Goal: Task Accomplishment & Management: Manage account settings

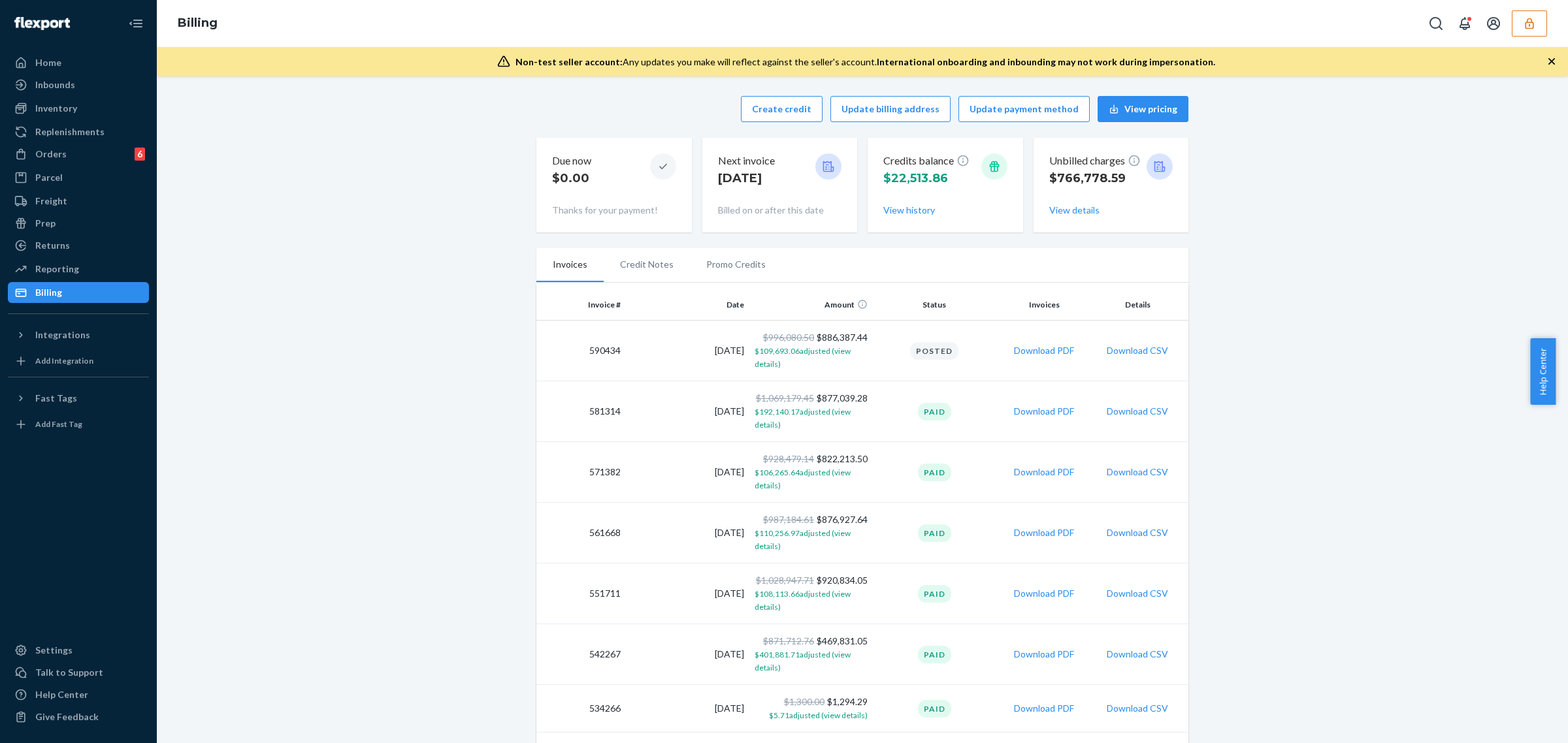
click at [1541, 18] on button "button" at bounding box center [1529, 24] width 35 height 26
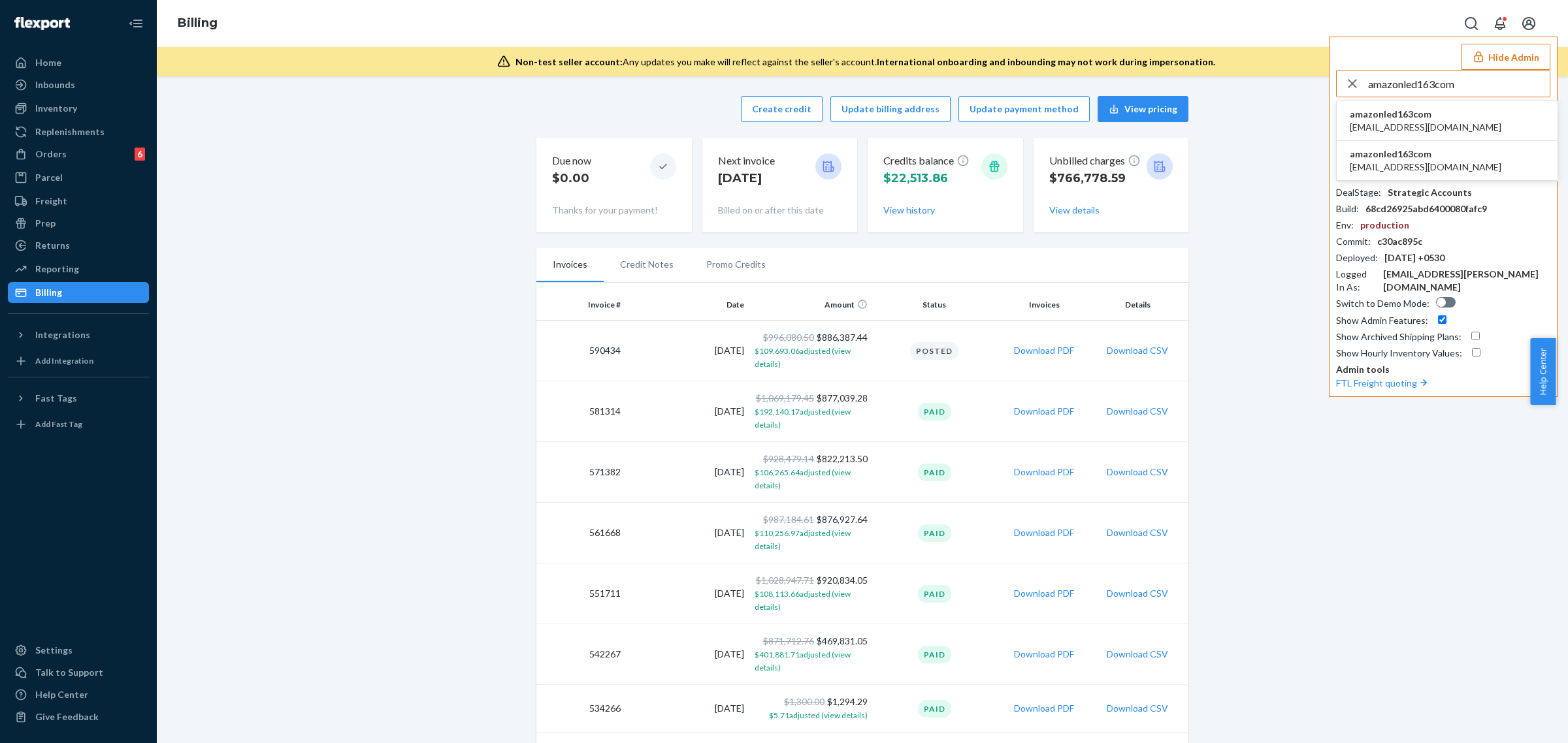
type input "amazonled163com"
click at [1390, 123] on span "amazonled@163.com" at bounding box center [1425, 127] width 152 height 13
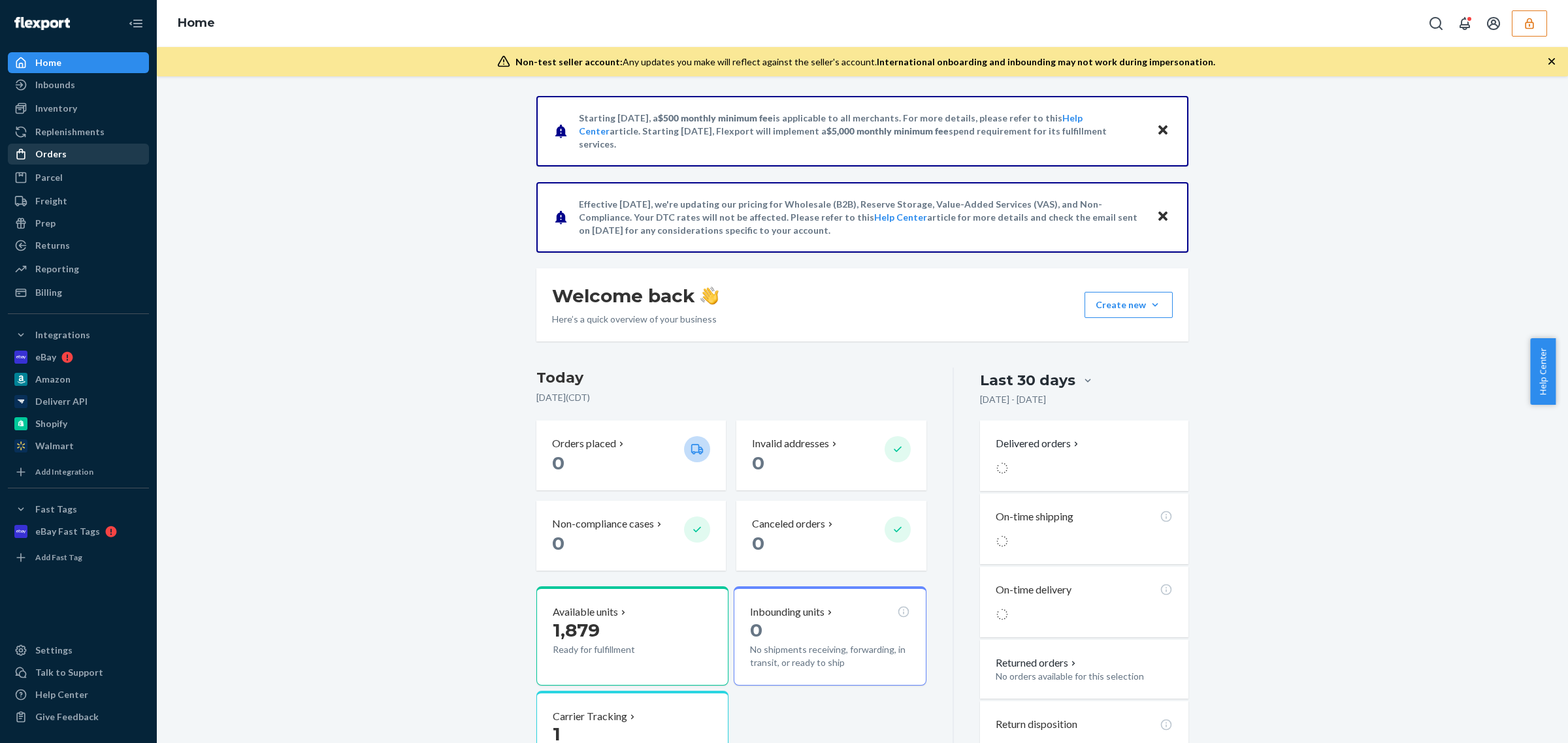
drag, startPoint x: 65, startPoint y: 162, endPoint x: 53, endPoint y: 161, distance: 12.0
click at [65, 162] on div "Orders" at bounding box center [78, 154] width 139 height 18
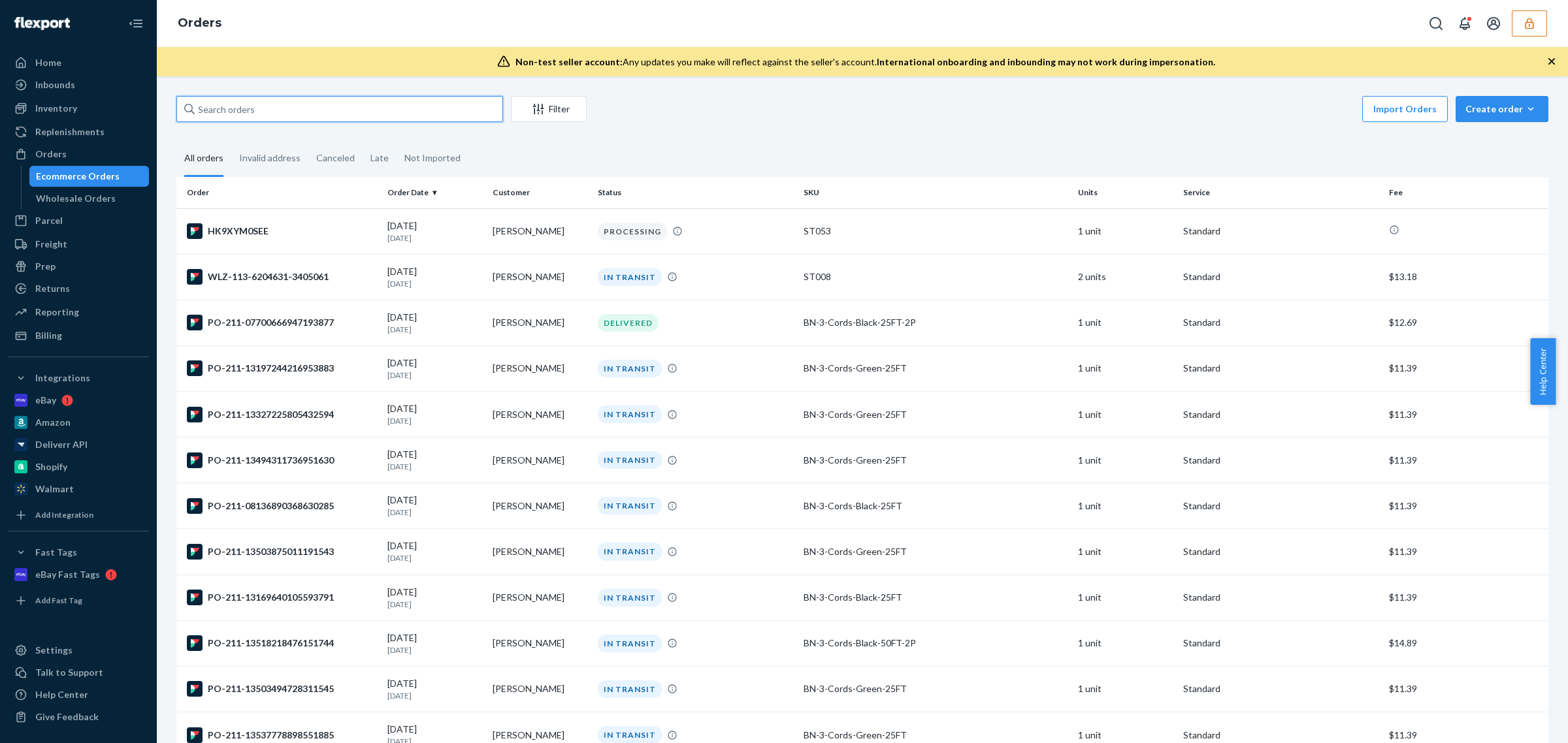
click at [256, 108] on input "text" at bounding box center [340, 110] width 327 height 26
paste input "PO-211-13668442430070592"
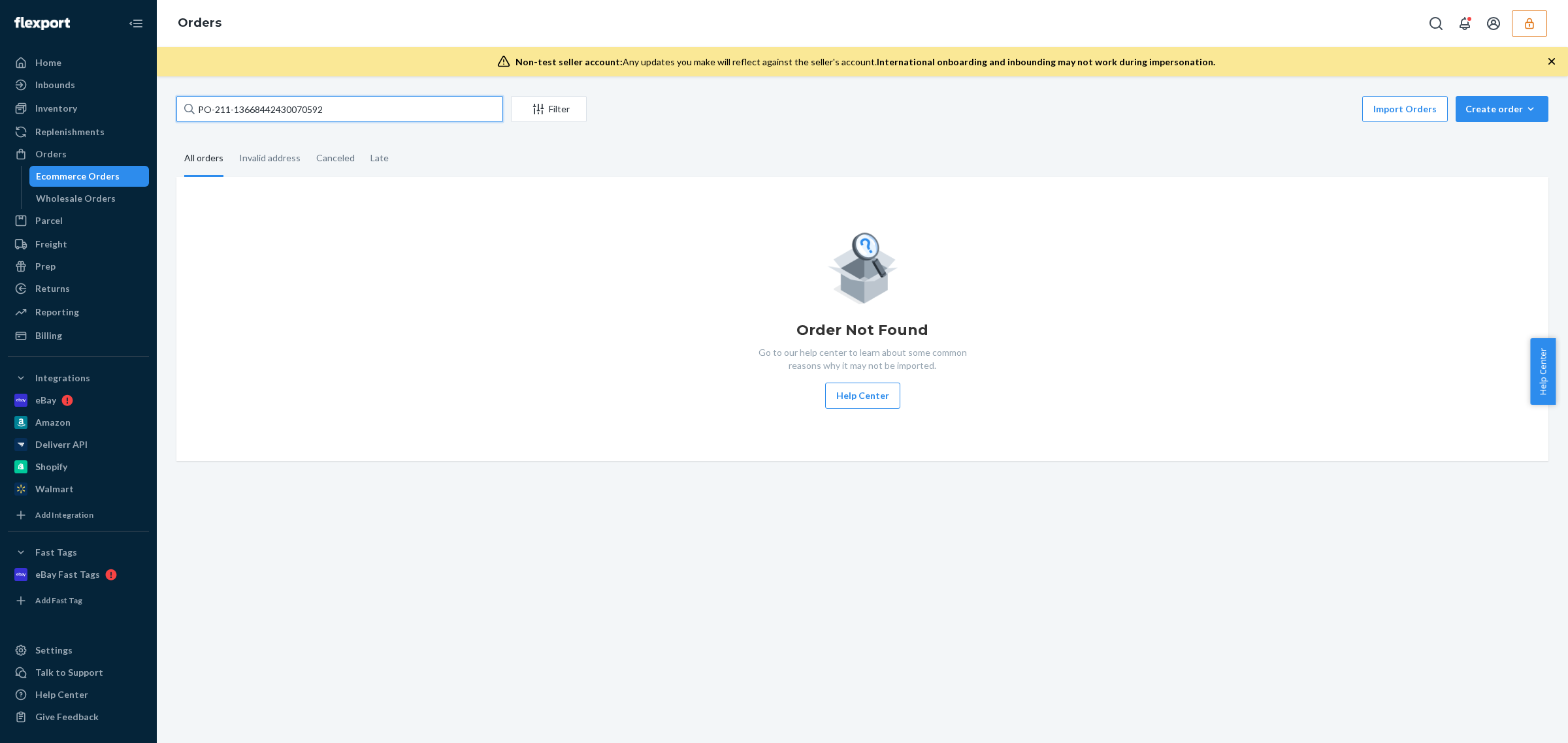
click at [400, 116] on input "PO-211-13668442430070592" at bounding box center [340, 110] width 327 height 26
click at [349, 112] on input "PO-211-13668442430070592" at bounding box center [340, 110] width 327 height 26
type input "PO-211-13668442430070592"
click at [263, 160] on div "Invalid address" at bounding box center [269, 159] width 61 height 36
click at [231, 141] on input "Invalid address" at bounding box center [231, 141] width 0 height 0
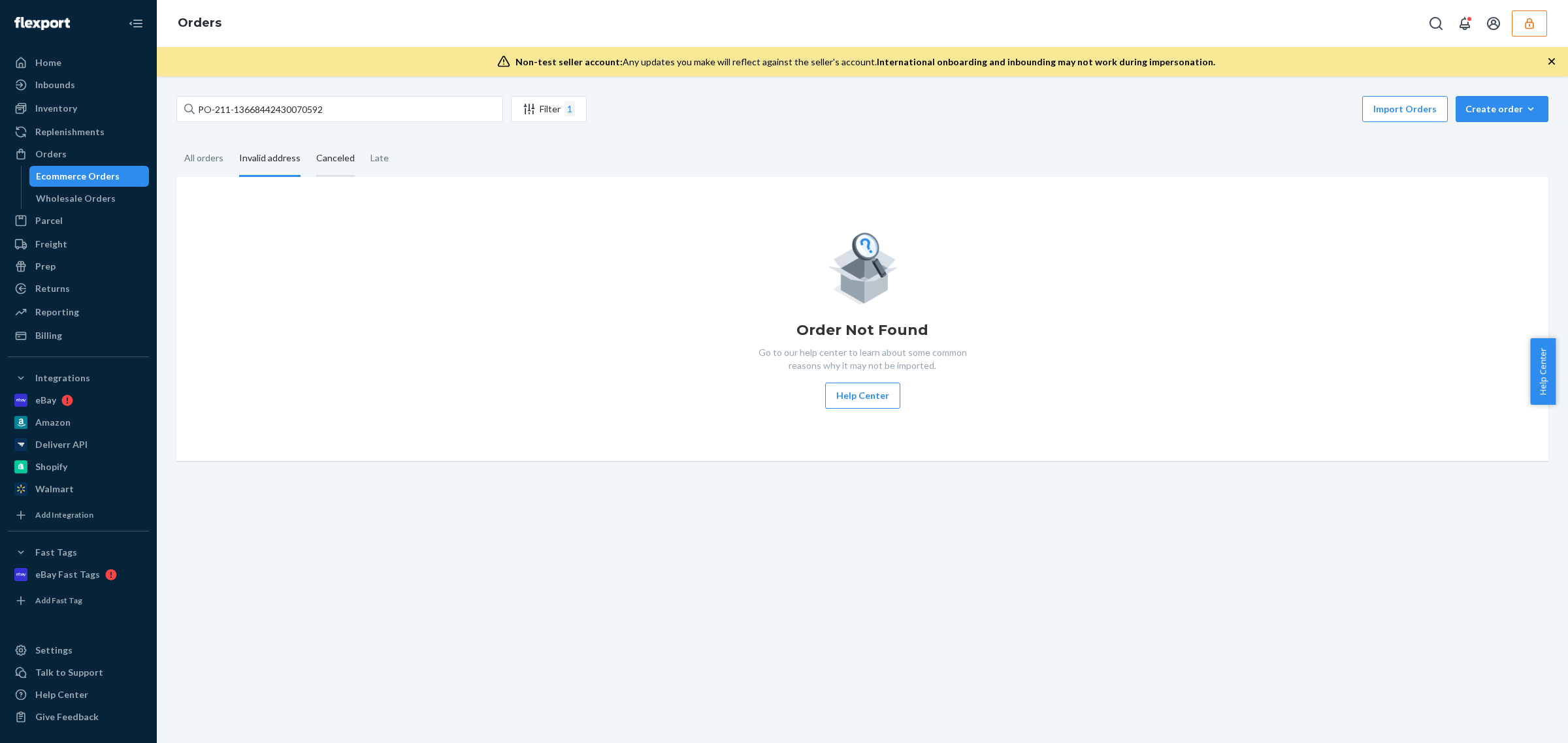
click at [337, 160] on div "Canceled" at bounding box center [335, 159] width 39 height 36
click at [309, 141] on input "Canceled" at bounding box center [309, 141] width 0 height 0
click at [370, 161] on div "Late" at bounding box center [379, 159] width 18 height 36
click at [363, 141] on input "Late" at bounding box center [363, 141] width 0 height 0
click at [249, 160] on div "Invalid address" at bounding box center [269, 159] width 61 height 36
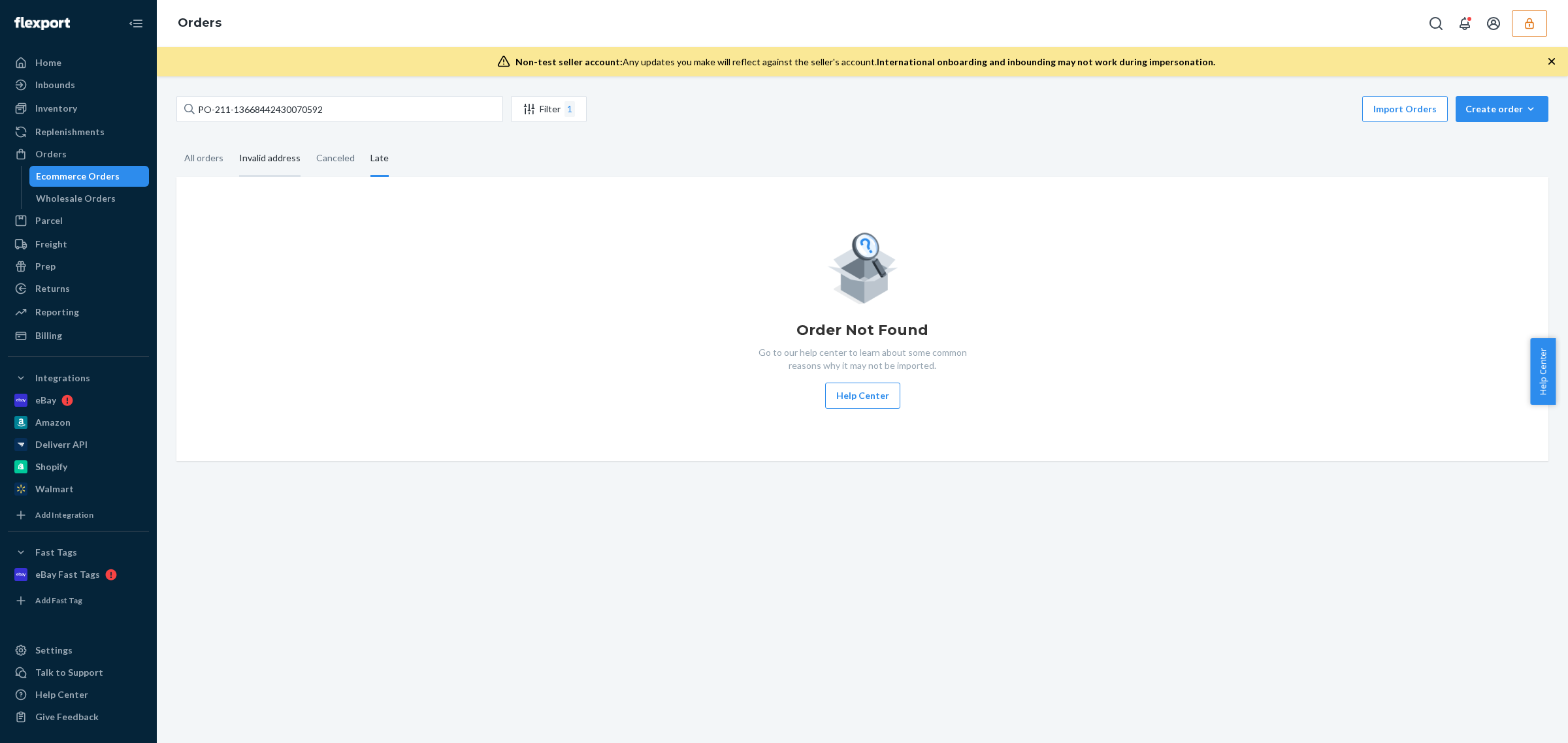
click at [231, 141] on input "Invalid address" at bounding box center [231, 141] width 0 height 0
click at [205, 159] on div "All orders" at bounding box center [204, 159] width 40 height 36
click at [177, 141] on input "All orders" at bounding box center [177, 141] width 0 height 0
click at [73, 107] on div "Inventory" at bounding box center [56, 109] width 42 height 13
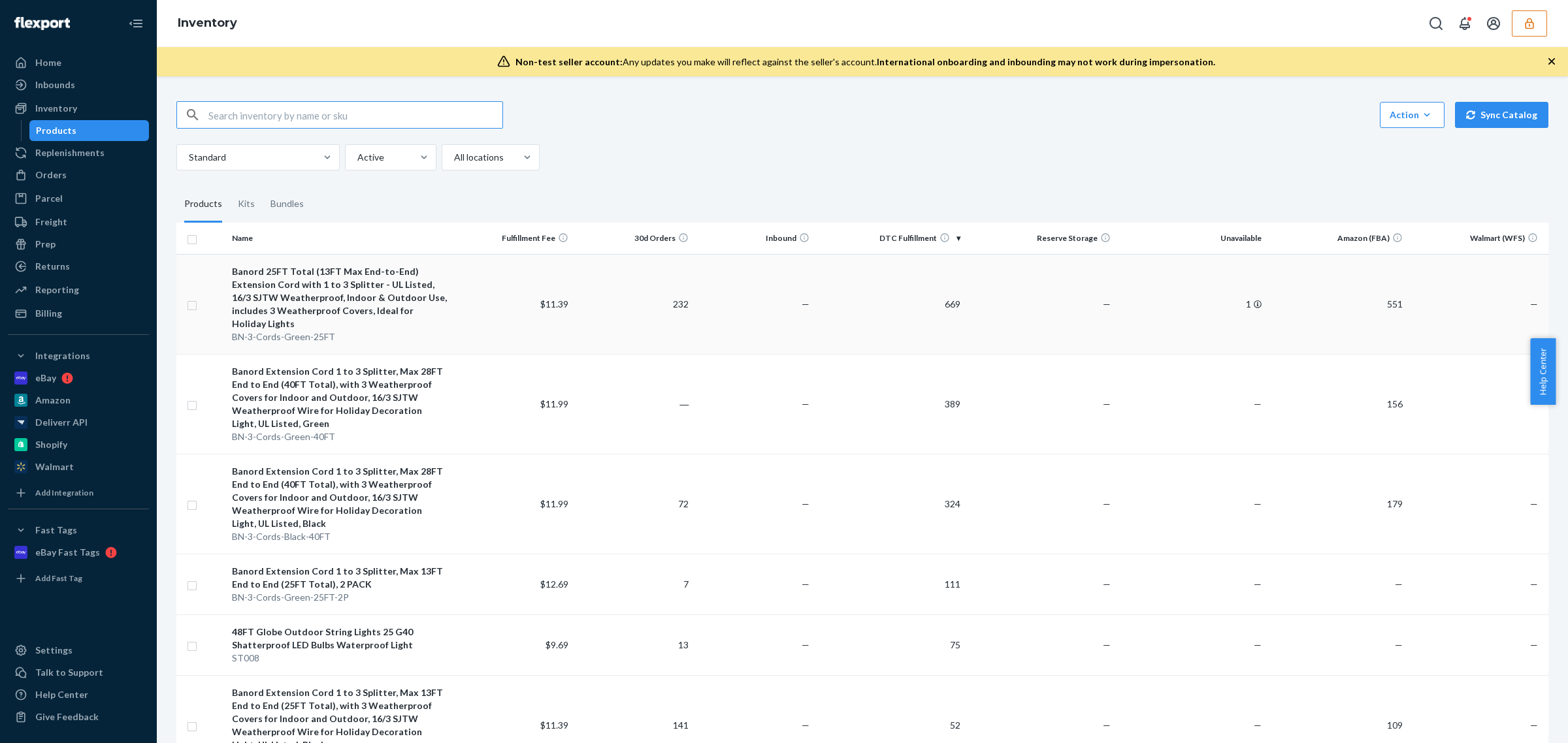
scroll to position [81, 0]
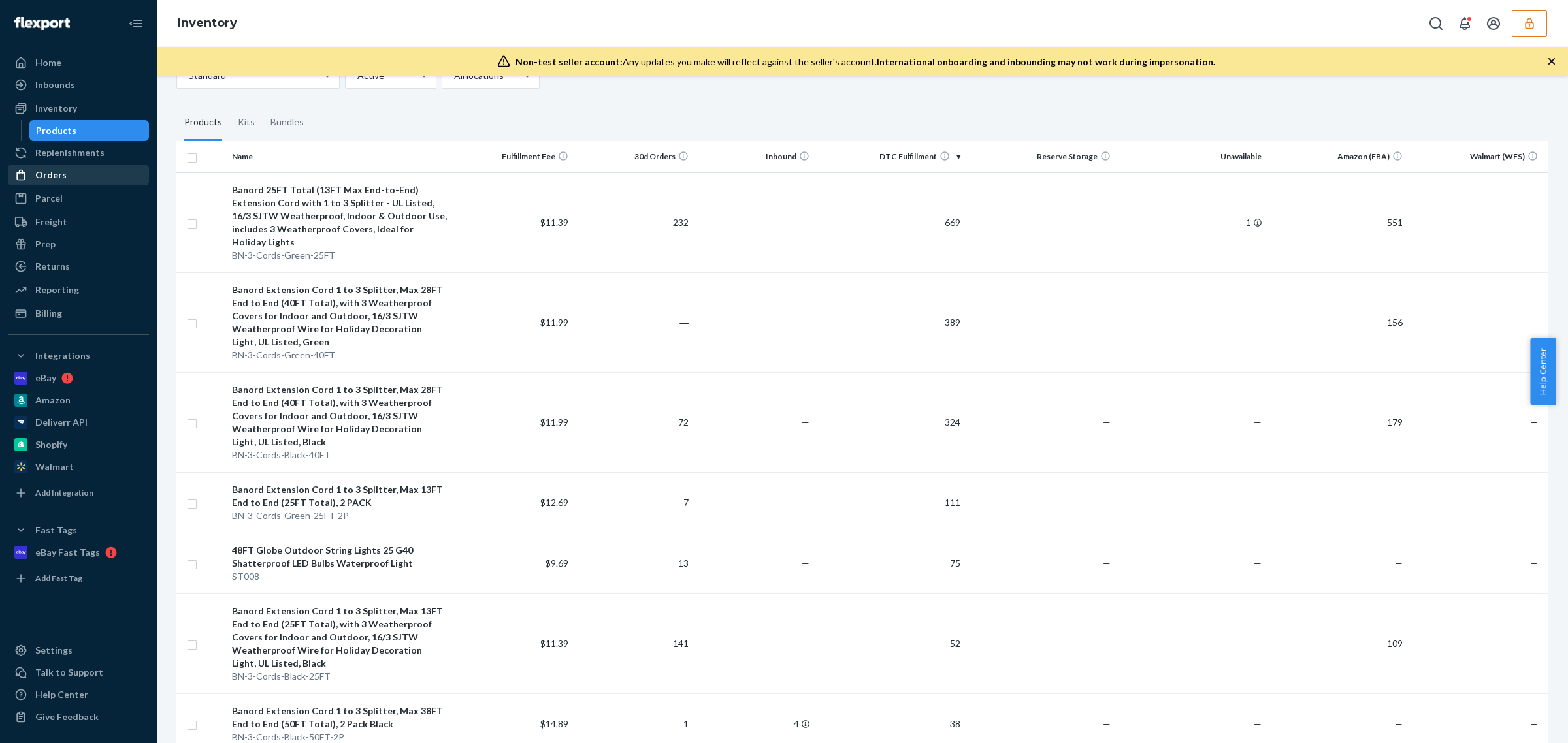
click at [70, 175] on div "Orders" at bounding box center [78, 175] width 139 height 18
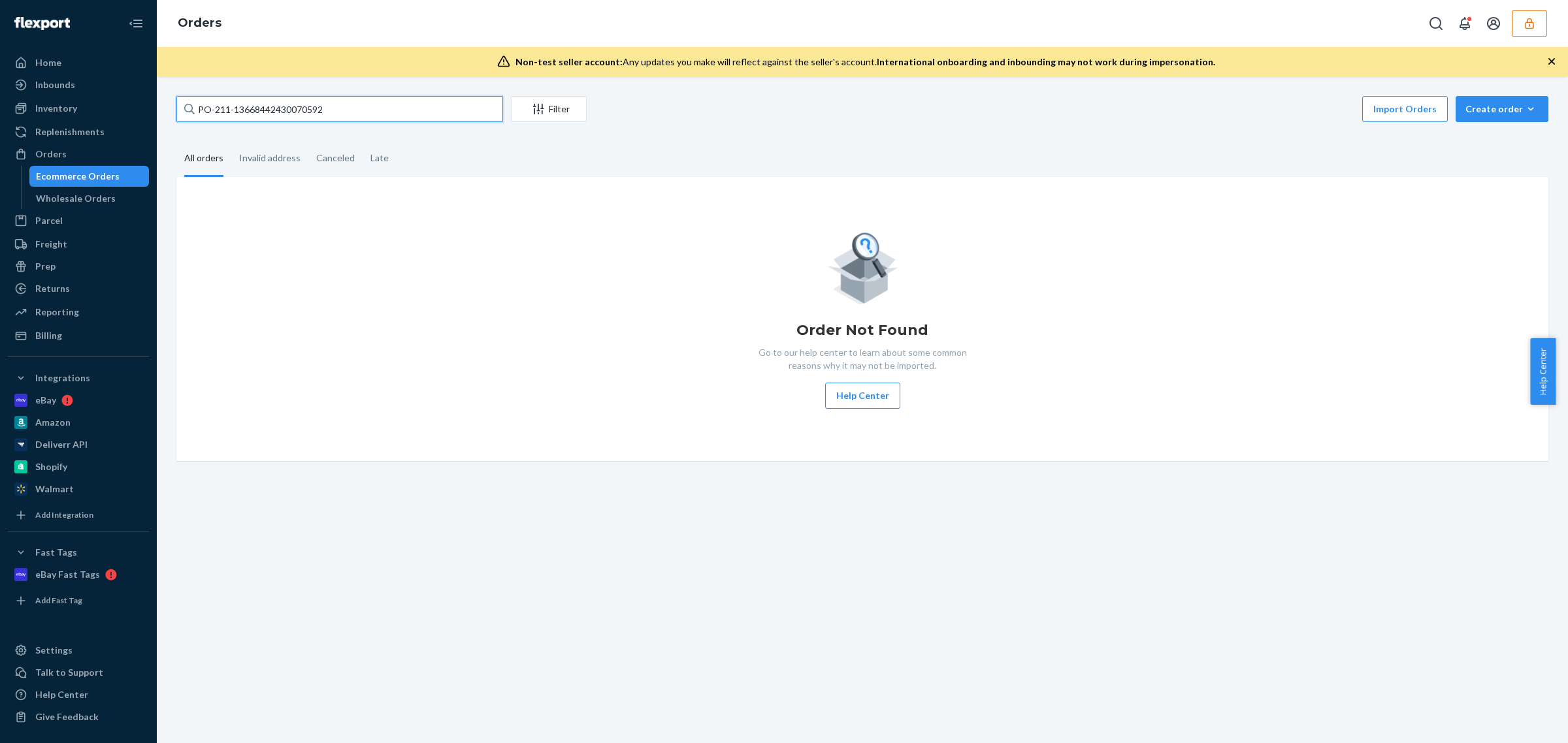
click at [385, 118] on input "PO-211-13668442430070592" at bounding box center [340, 110] width 327 height 26
drag, startPoint x: 381, startPoint y: 111, endPoint x: -41, endPoint y: 93, distance: 422.4
click at [0, 93] on html "Home Inbounds Shipping Plans Problems Inventory Products Replenishments Orders …" at bounding box center [784, 371] width 1568 height 743
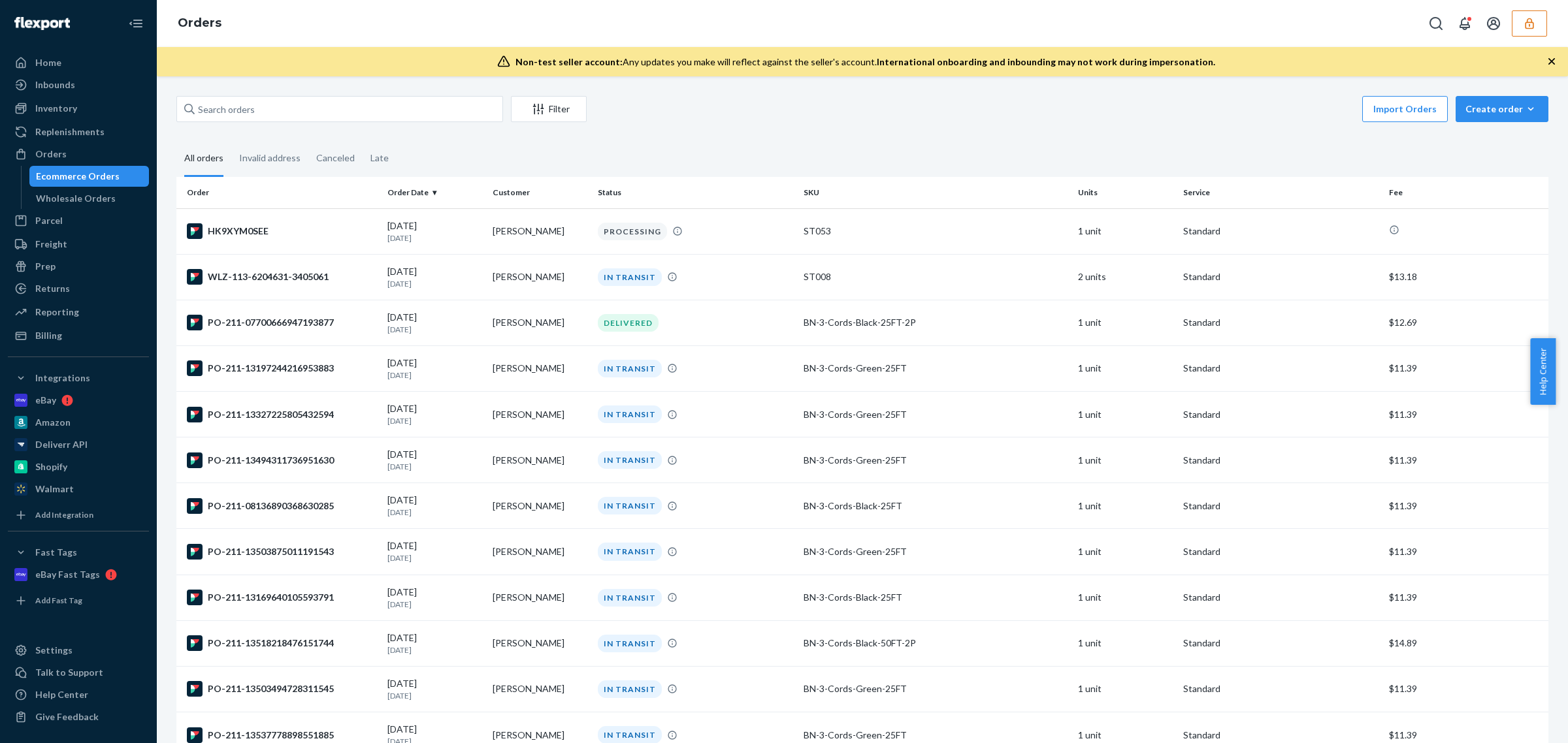
drag, startPoint x: 648, startPoint y: 152, endPoint x: 643, endPoint y: 158, distance: 7.8
click at [643, 158] on fieldset "All orders Invalid address Canceled Late" at bounding box center [862, 159] width 1372 height 36
click at [317, 115] on input "text" at bounding box center [340, 110] width 327 height 26
paste input "PO-211-08206043054710865"
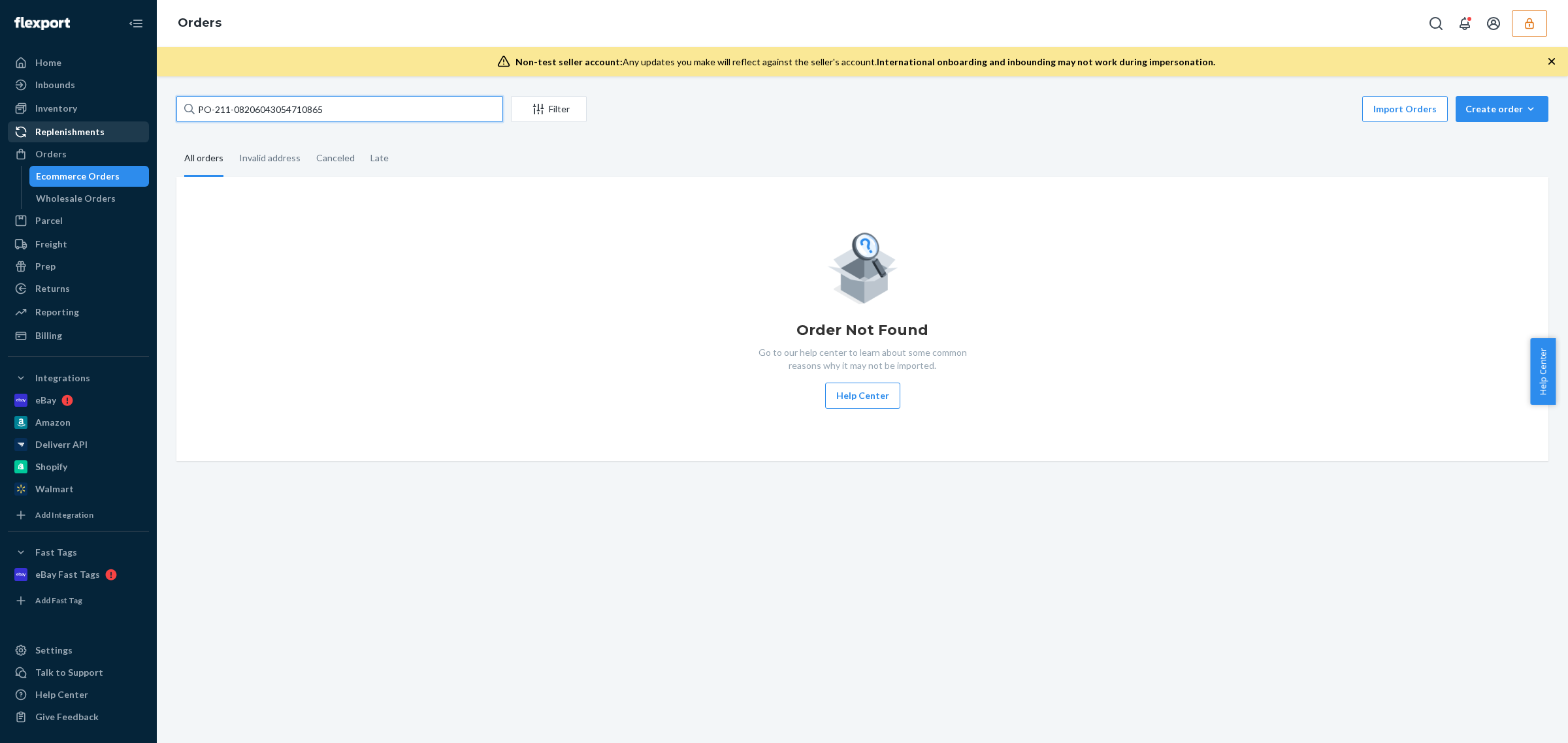
type input "PO-211-08206043054710865"
click at [1522, 20] on button "button" at bounding box center [1529, 24] width 35 height 26
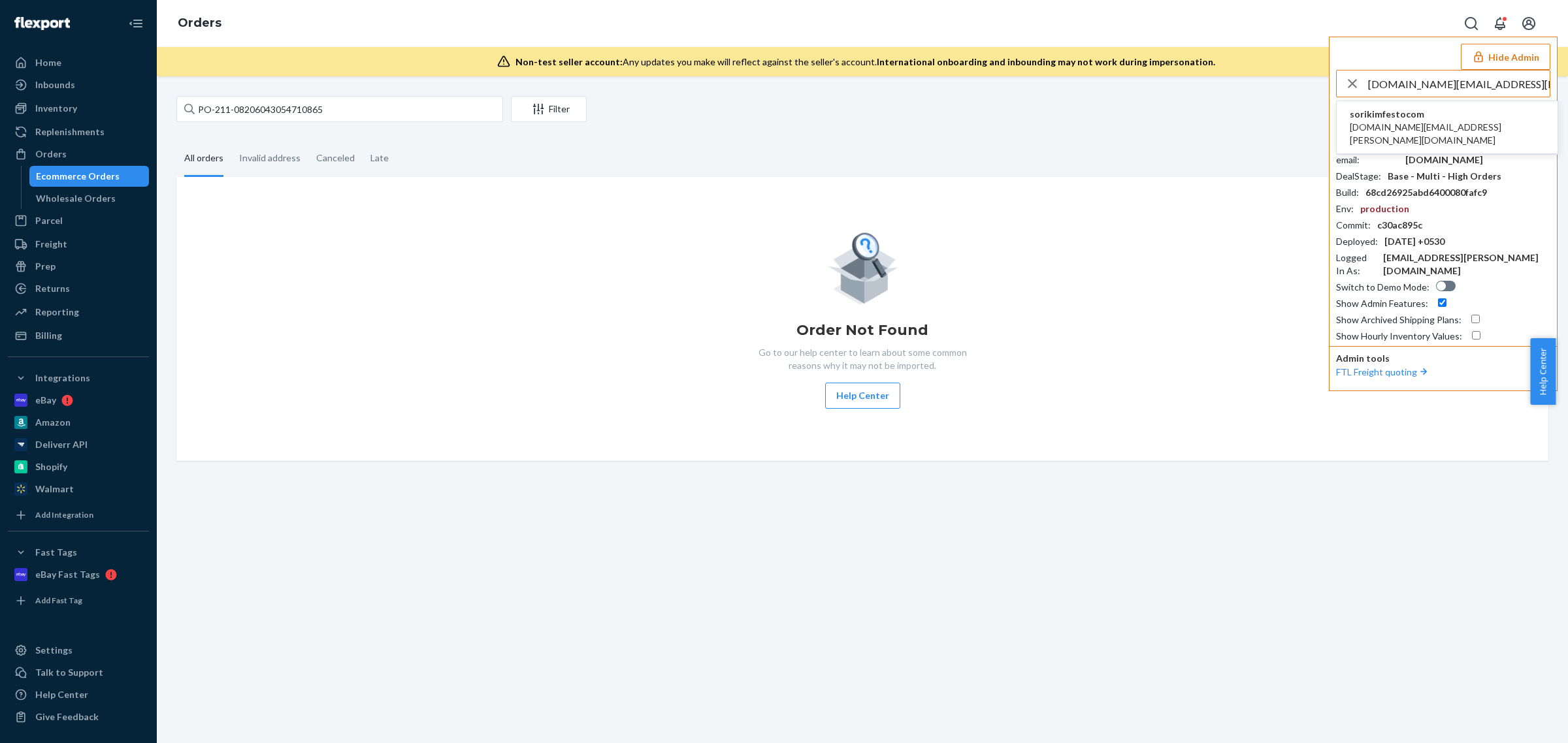
type input "[DOMAIN_NAME][EMAIL_ADDRESS][PERSON_NAME][DOMAIN_NAME]"
click at [1428, 127] on span "[DOMAIN_NAME][EMAIL_ADDRESS][PERSON_NAME][DOMAIN_NAME]" at bounding box center [1447, 134] width 195 height 26
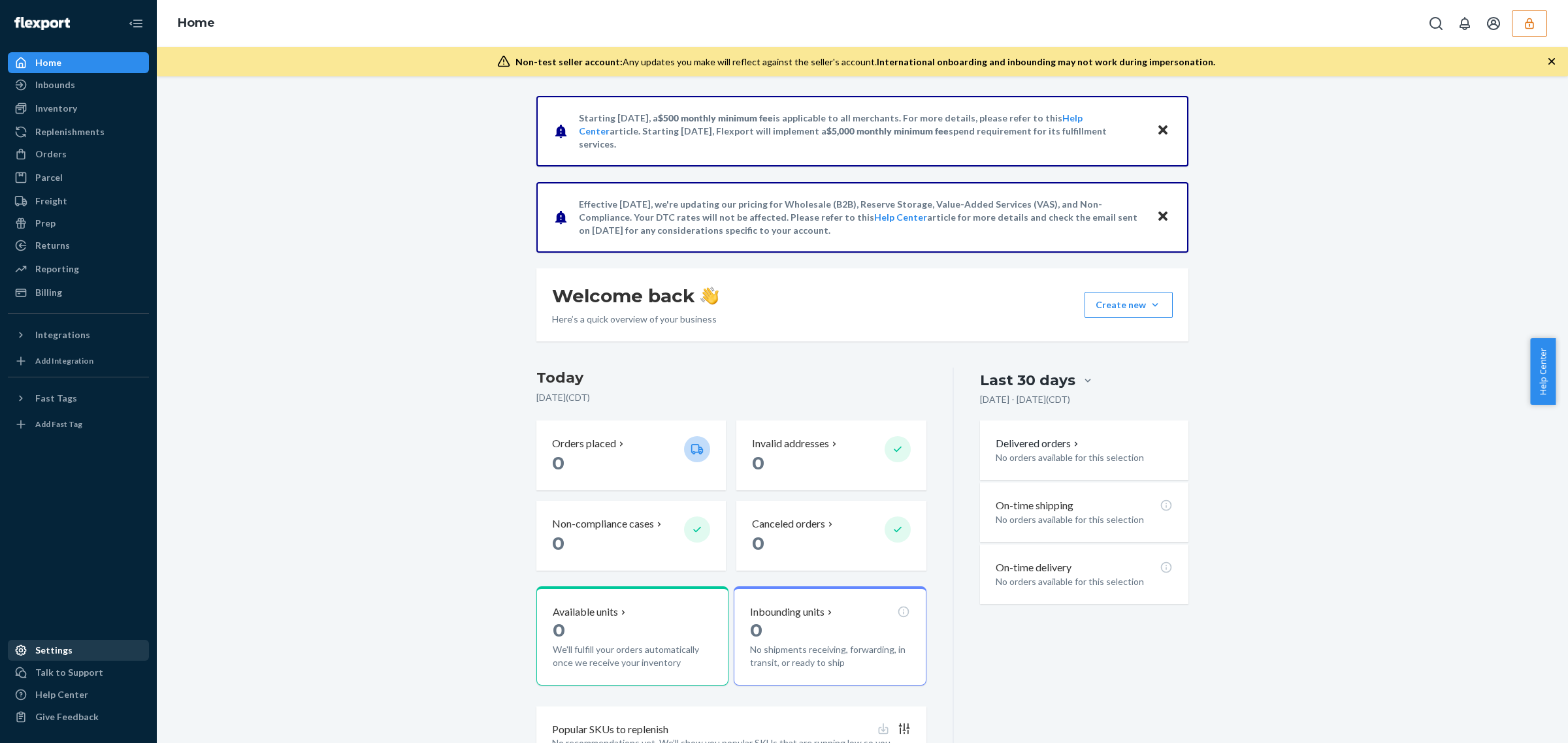
click at [44, 650] on div "Settings" at bounding box center [53, 650] width 37 height 13
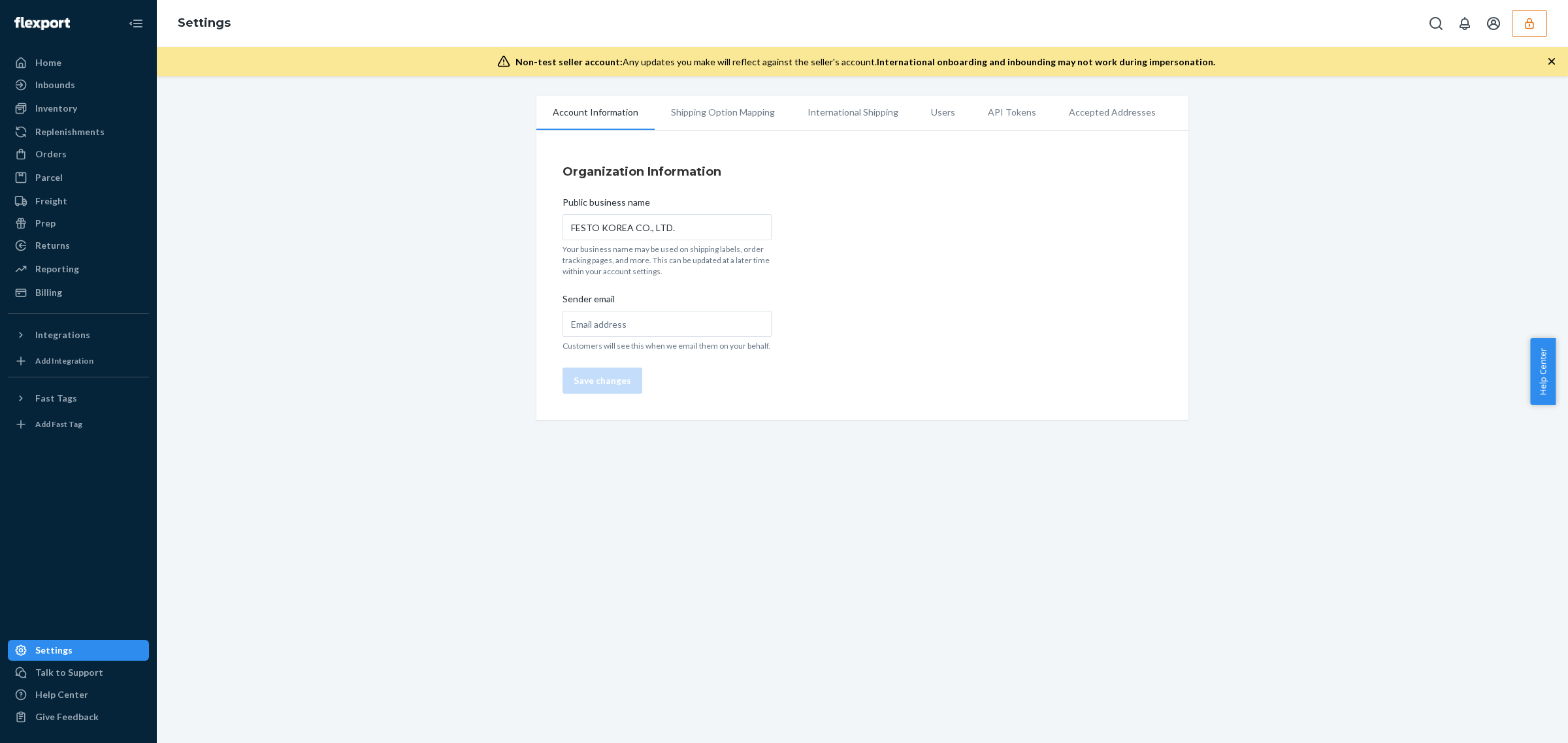
click at [931, 114] on li "Users" at bounding box center [944, 112] width 57 height 33
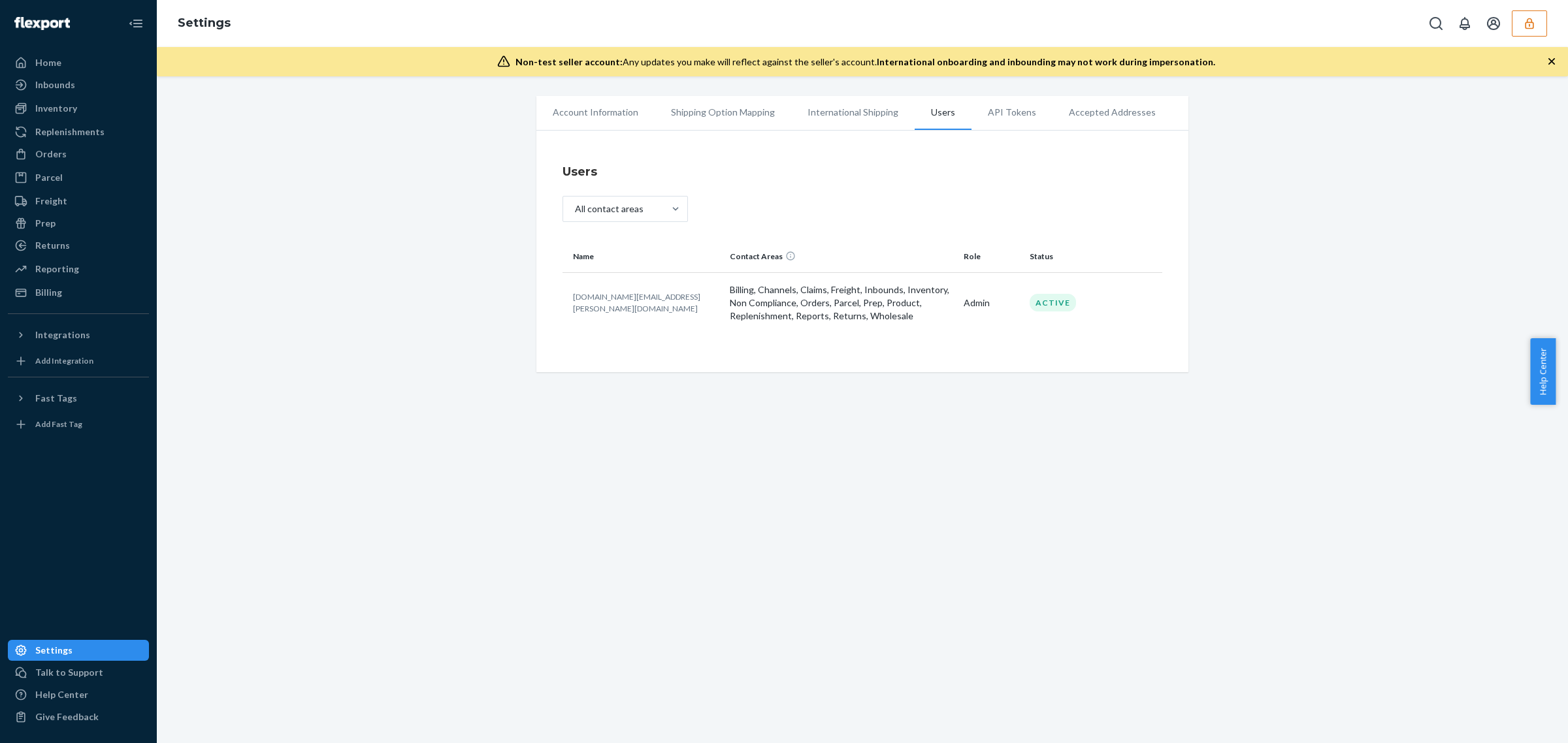
drag, startPoint x: 1204, startPoint y: 302, endPoint x: 1186, endPoint y: 298, distance: 18.4
click at [1203, 302] on div "Account Information Shipping Option Mapping International Shipping Users API To…" at bounding box center [862, 234] width 1392 height 277
click at [1170, 317] on div "Users All contact areas Name Contact Areas Role Status [DOMAIN_NAME][EMAIL_ADDR…" at bounding box center [862, 254] width 652 height 235
click at [47, 393] on div "Fast Tags" at bounding box center [56, 398] width 42 height 13
click at [63, 340] on div "Integrations" at bounding box center [62, 335] width 55 height 13
